Goal: Task Accomplishment & Management: Use online tool/utility

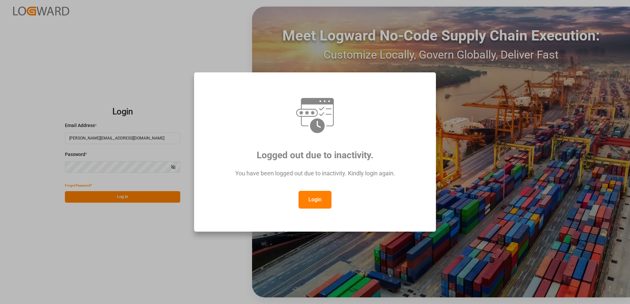
click at [316, 200] on button "Login" at bounding box center [314, 200] width 33 height 18
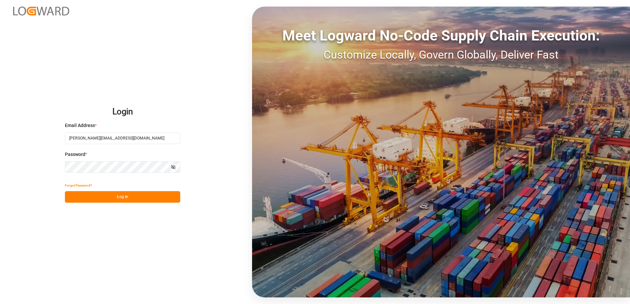
click at [119, 198] on button "Log In" at bounding box center [122, 197] width 115 height 12
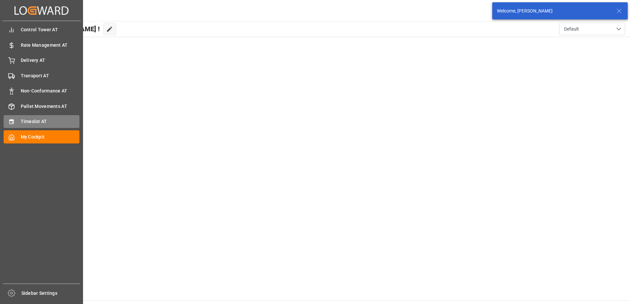
click at [14, 122] on icon at bounding box center [11, 122] width 7 height 7
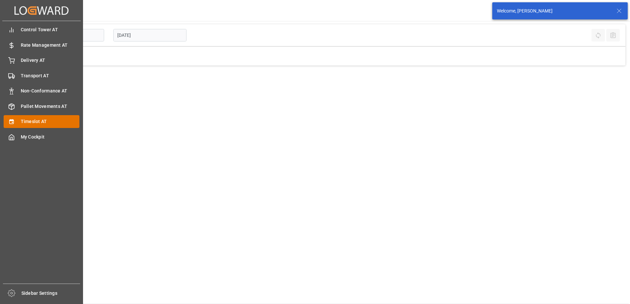
type input "Inbound AT"
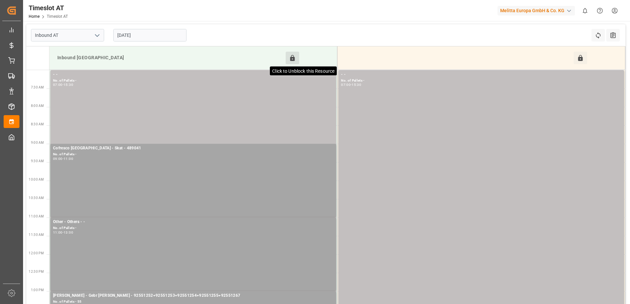
click at [294, 56] on icon at bounding box center [292, 58] width 7 height 7
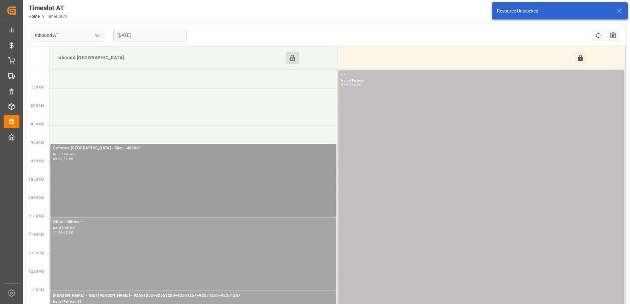
click at [263, 165] on div "Cofresco [GEOGRAPHIC_DATA] - Skat - 489041 No. of Pallets - 09:00 - 11:00" at bounding box center [193, 180] width 280 height 70
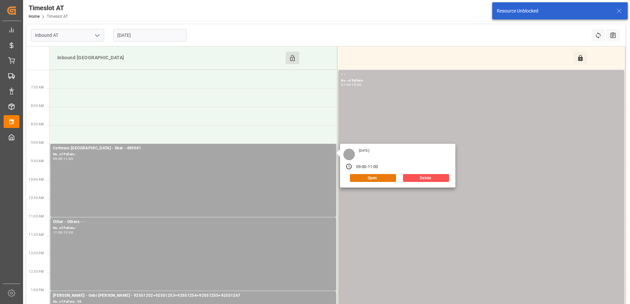
click at [369, 180] on button "Open" at bounding box center [373, 178] width 46 height 8
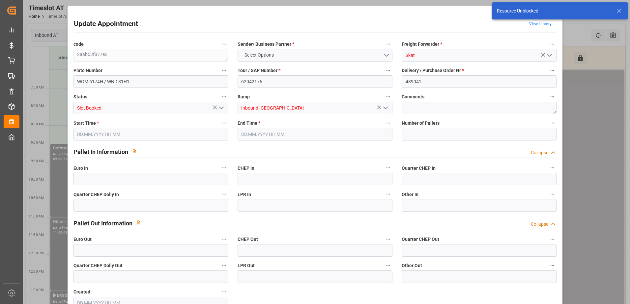
type input "0"
type input "[DATE] 09:00"
type input "[DATE] 11:00"
type input "[DATE] 10:03"
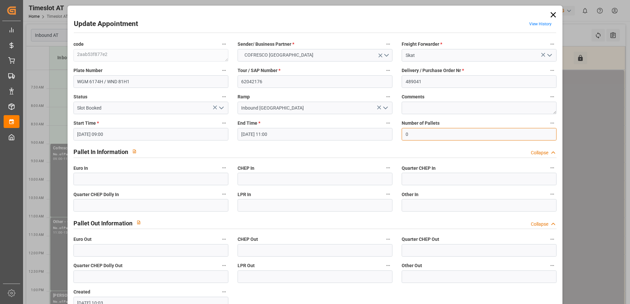
click at [410, 135] on input "0" at bounding box center [478, 134] width 155 height 13
type input "58"
click at [141, 179] on input "text" at bounding box center [150, 179] width 155 height 13
type input "58"
click at [222, 108] on polyline "open menu" at bounding box center [221, 108] width 4 height 2
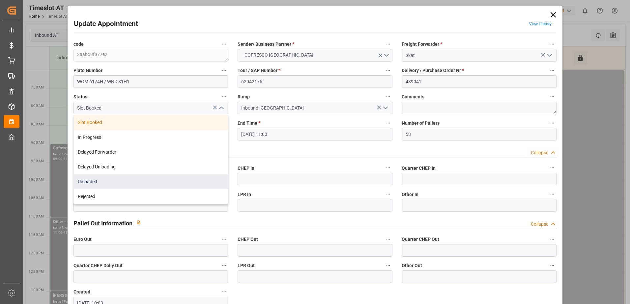
click at [167, 181] on div "Unloaded" at bounding box center [151, 182] width 154 height 15
type input "Unloaded"
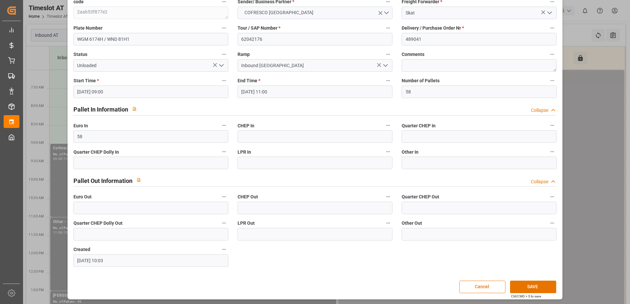
scroll to position [43, 0]
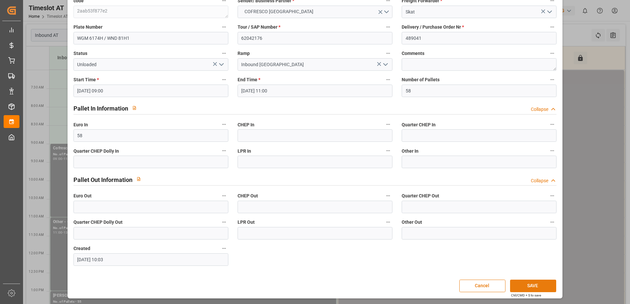
click at [533, 285] on button "SAVE" at bounding box center [533, 286] width 46 height 13
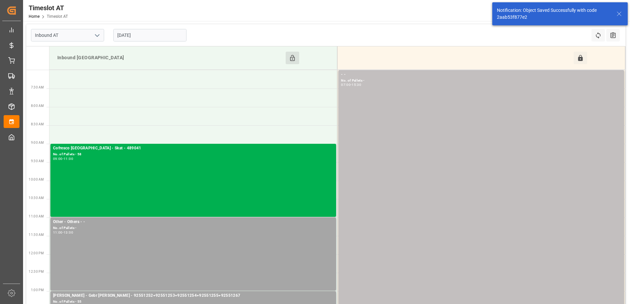
click at [296, 60] on button "Click to Block this Resource" at bounding box center [293, 58] width 14 height 13
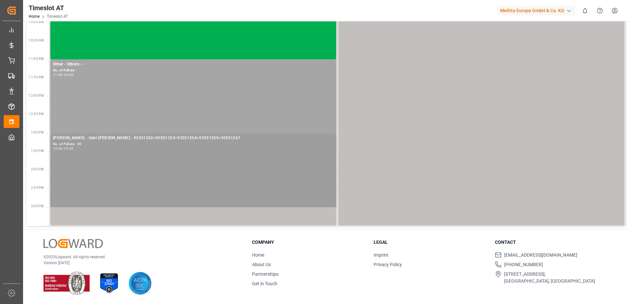
scroll to position [0, 0]
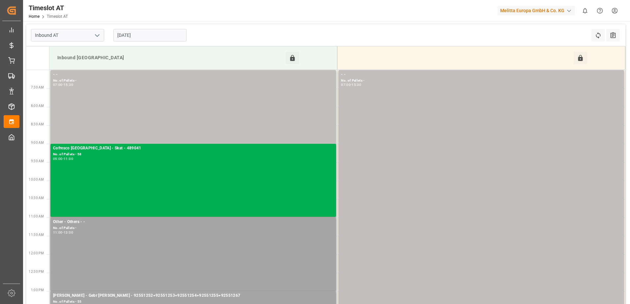
click at [124, 37] on input "[DATE]" at bounding box center [149, 35] width 73 height 13
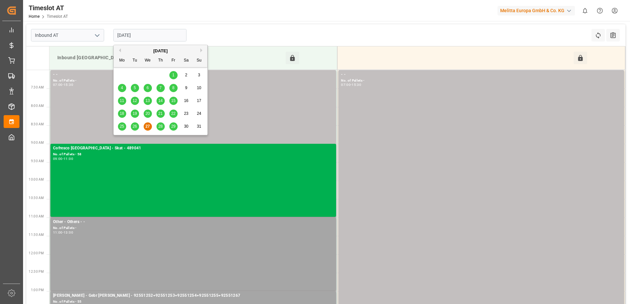
click at [161, 127] on span "28" at bounding box center [160, 126] width 4 height 5
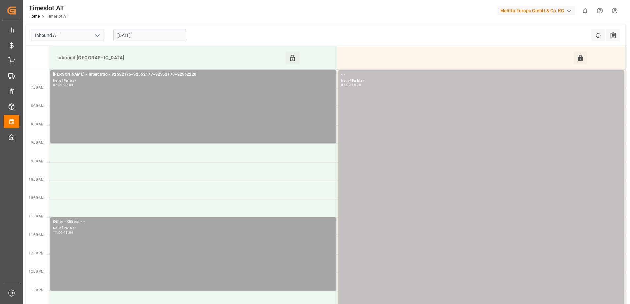
click at [131, 33] on input "[DATE]" at bounding box center [149, 35] width 73 height 13
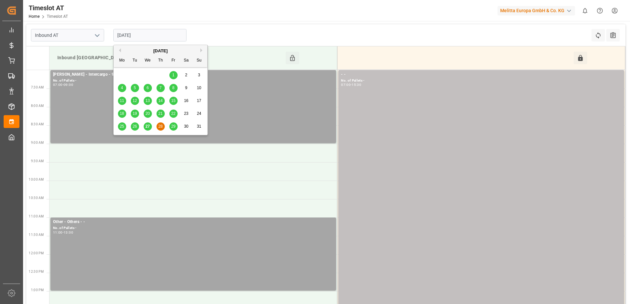
click at [147, 128] on span "27" at bounding box center [147, 126] width 4 height 5
type input "[DATE]"
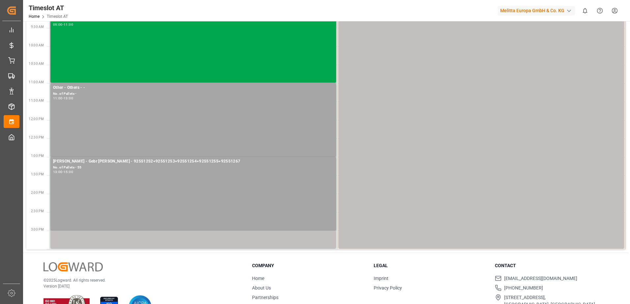
scroll to position [158, 0]
